Goal: Find specific page/section: Find specific page/section

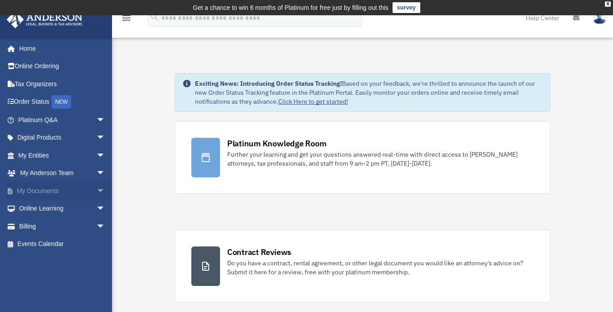
click at [50, 192] on link "My Documents arrow_drop_down" at bounding box center [62, 191] width 113 height 18
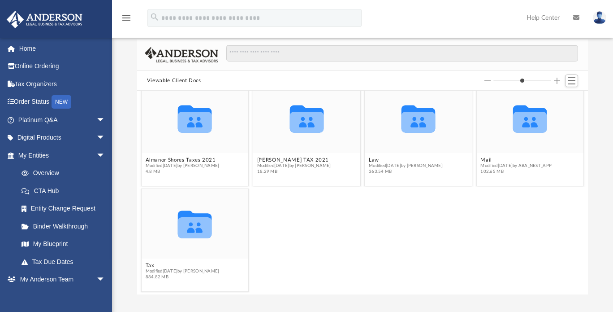
scroll to position [90, 0]
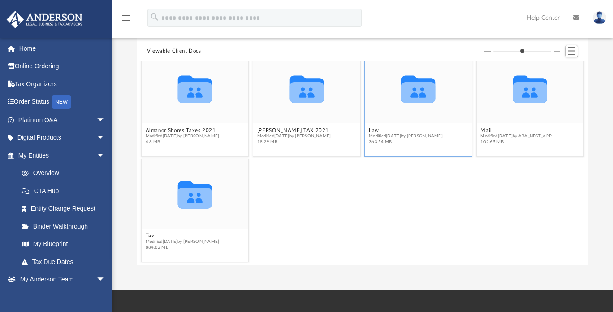
click at [412, 113] on div "Collaborated Folder" at bounding box center [418, 89] width 107 height 70
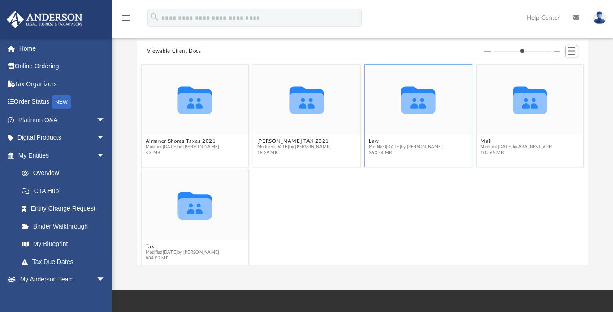
click at [414, 104] on icon "grid" at bounding box center [419, 103] width 34 height 21
click at [415, 104] on icon "grid" at bounding box center [419, 103] width 34 height 21
click at [405, 154] on span "363.54 MB" at bounding box center [406, 153] width 74 height 6
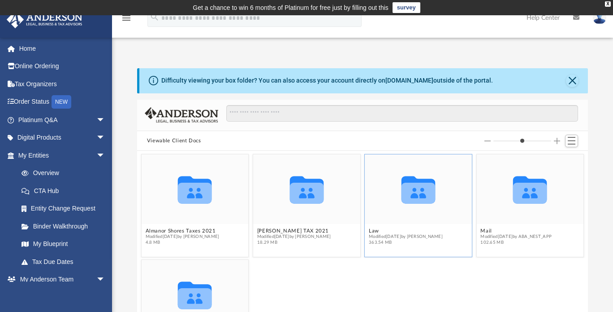
click at [425, 194] on icon "grid" at bounding box center [419, 193] width 34 height 21
click at [396, 217] on div "Collaborated Folder" at bounding box center [418, 189] width 107 height 70
click at [410, 210] on div "Collaborated Folder" at bounding box center [418, 189] width 107 height 70
click at [390, 225] on figcaption "Law Modified [DATE] by [PERSON_NAME] 363.54 MB" at bounding box center [418, 237] width 107 height 24
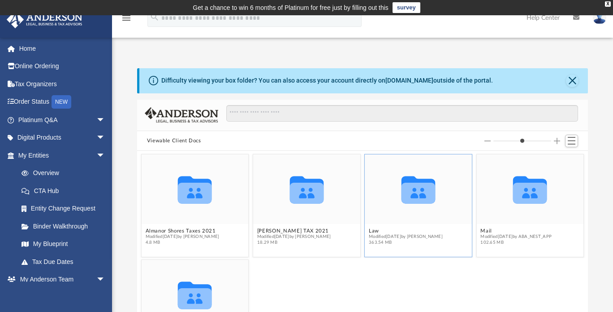
click at [388, 241] on span "363.54 MB" at bounding box center [406, 243] width 74 height 6
click at [390, 230] on button "Law" at bounding box center [406, 231] width 74 height 6
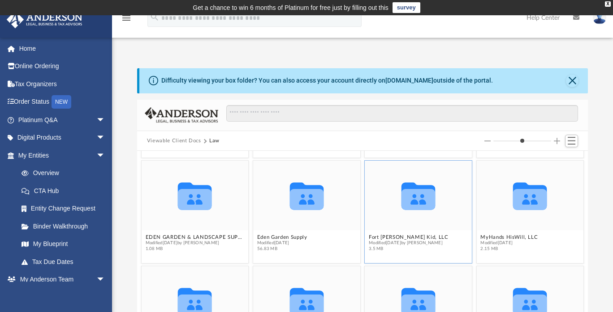
scroll to position [135, 0]
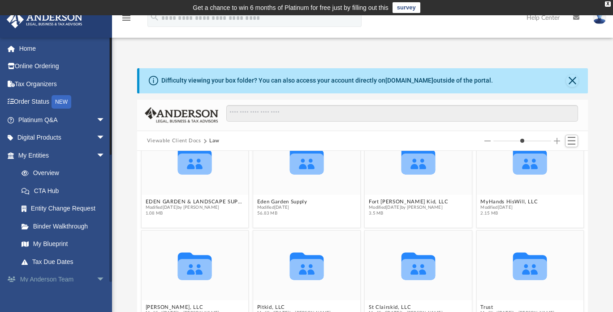
click at [59, 281] on link "My [PERSON_NAME] Team arrow_drop_down" at bounding box center [62, 279] width 113 height 18
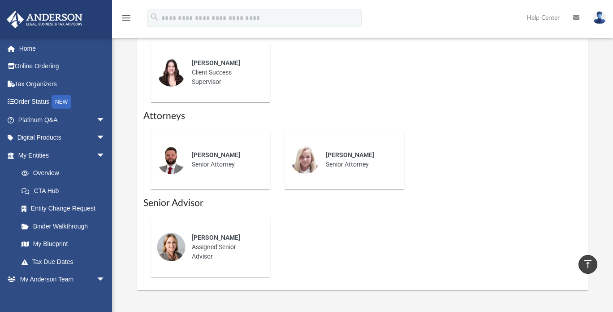
scroll to position [448, 0]
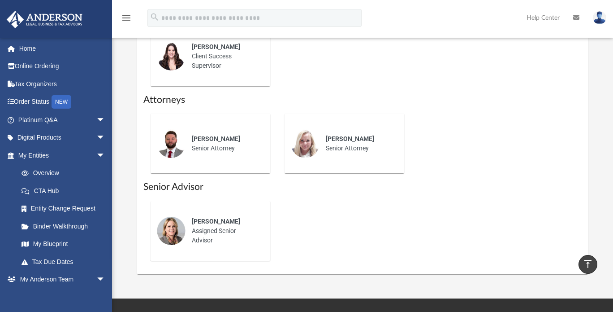
click at [210, 217] on div "[PERSON_NAME] Assigned Senior Advisor" at bounding box center [225, 230] width 78 height 41
click at [206, 217] on span "[PERSON_NAME]" at bounding box center [216, 220] width 48 height 7
click at [304, 205] on div "[PERSON_NAME] Assigned Senior Advisor" at bounding box center [362, 231] width 439 height 74
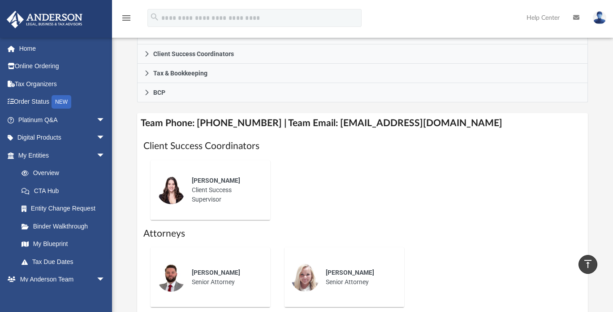
scroll to position [314, 0]
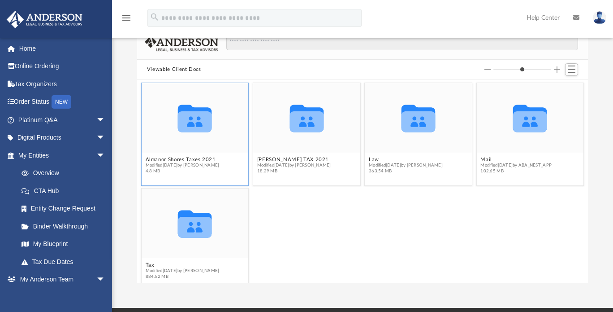
scroll to position [227, 0]
